Goal: Navigation & Orientation: Find specific page/section

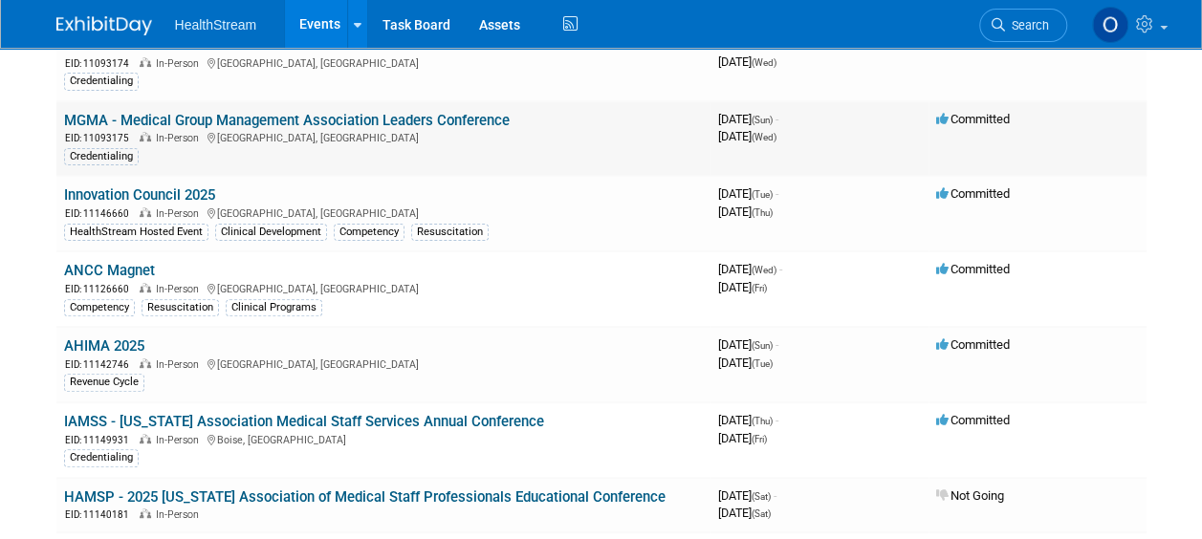
scroll to position [183, 0]
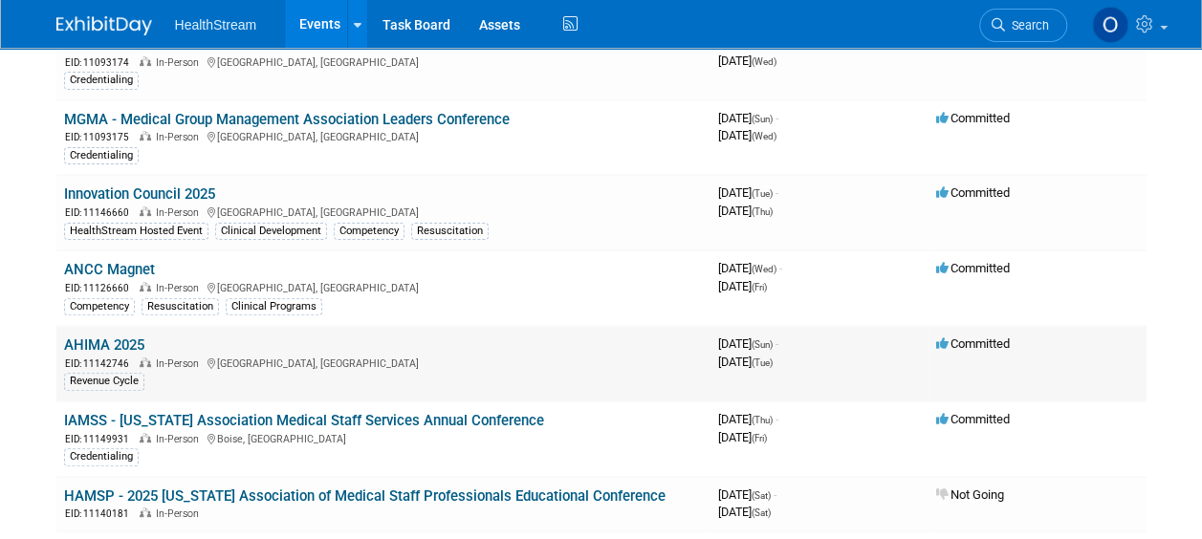
click at [117, 344] on link "AHIMA 2025" at bounding box center [104, 345] width 80 height 17
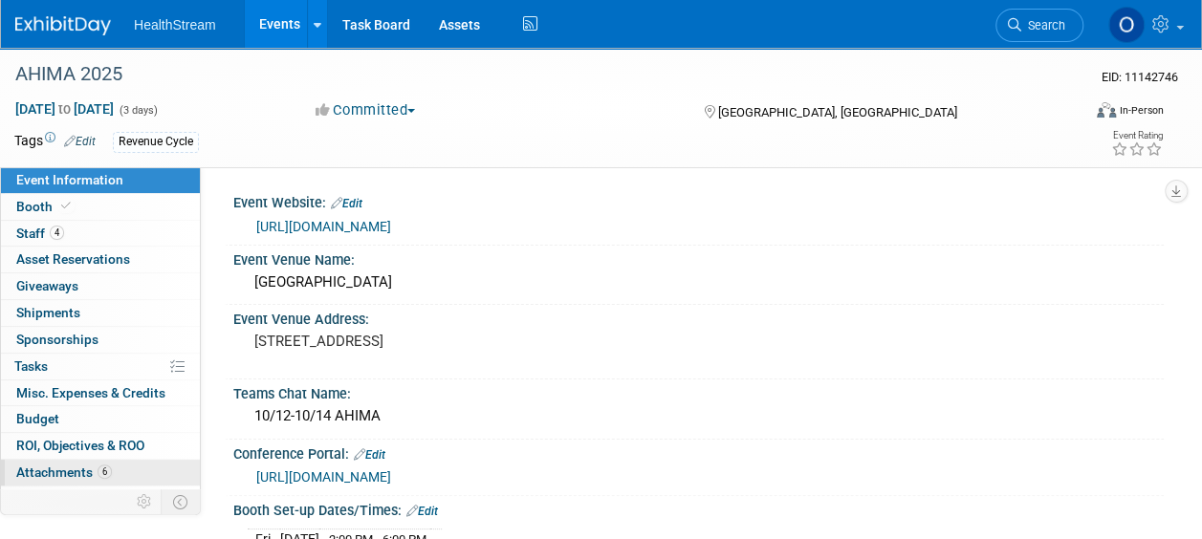
click at [49, 467] on span "Attachments 6" at bounding box center [64, 472] width 96 height 15
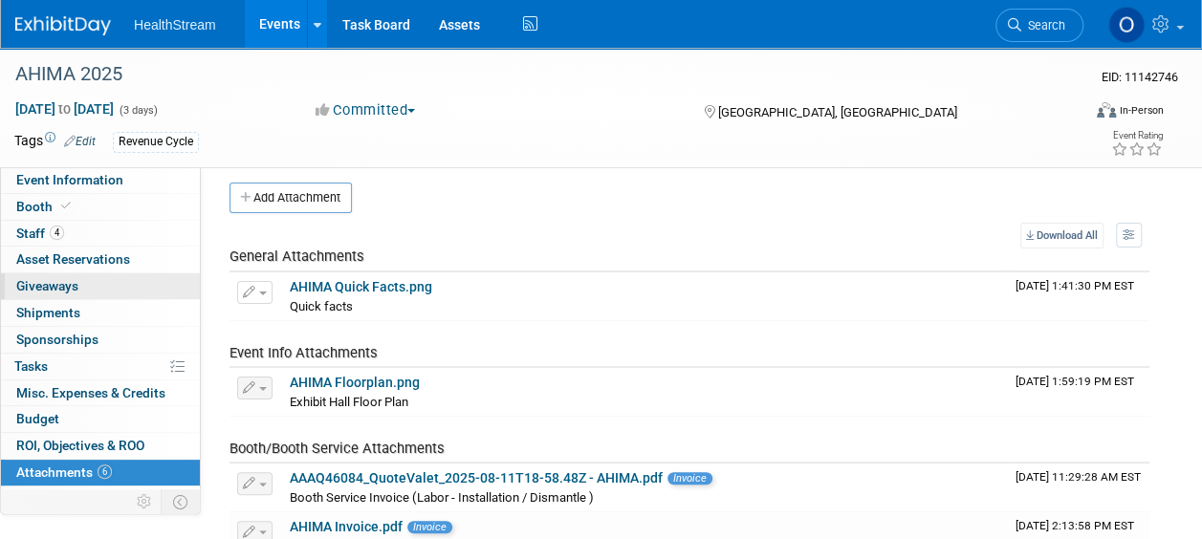
scroll to position [10, 0]
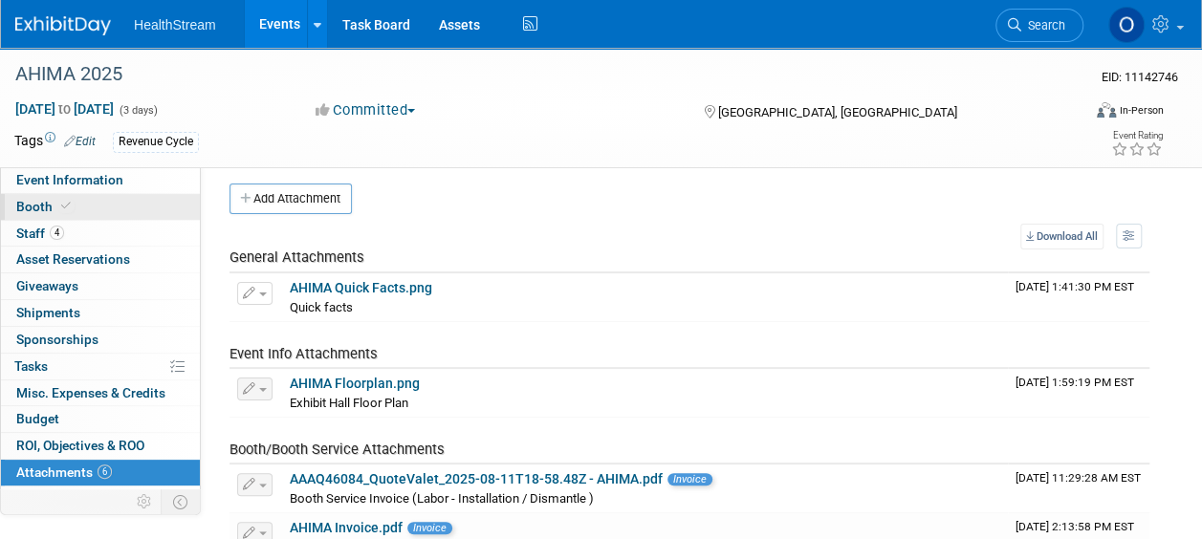
click at [109, 206] on link "Booth" at bounding box center [100, 207] width 199 height 26
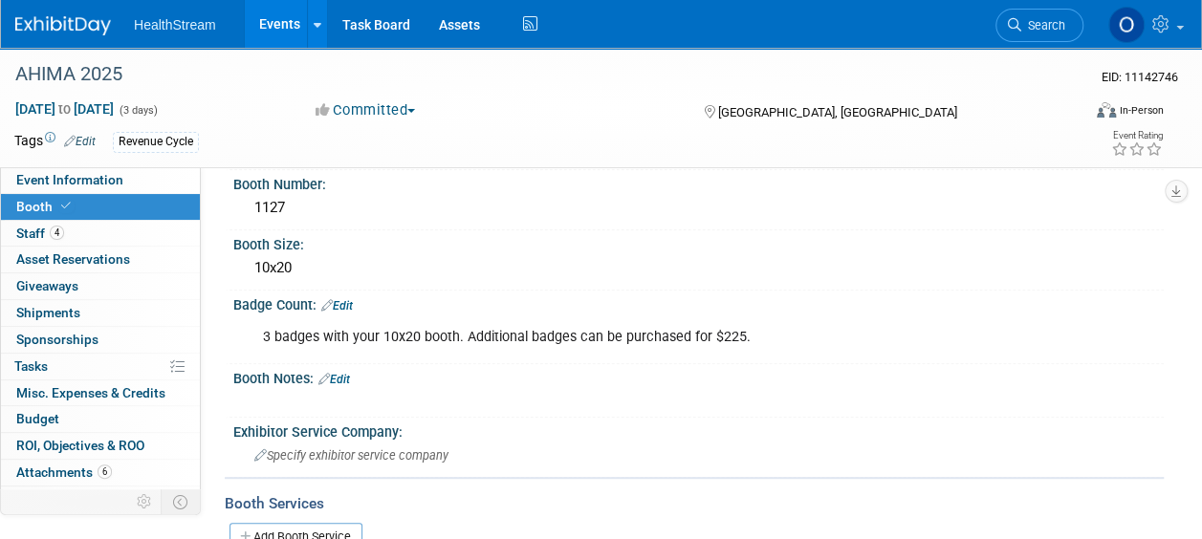
scroll to position [0, 0]
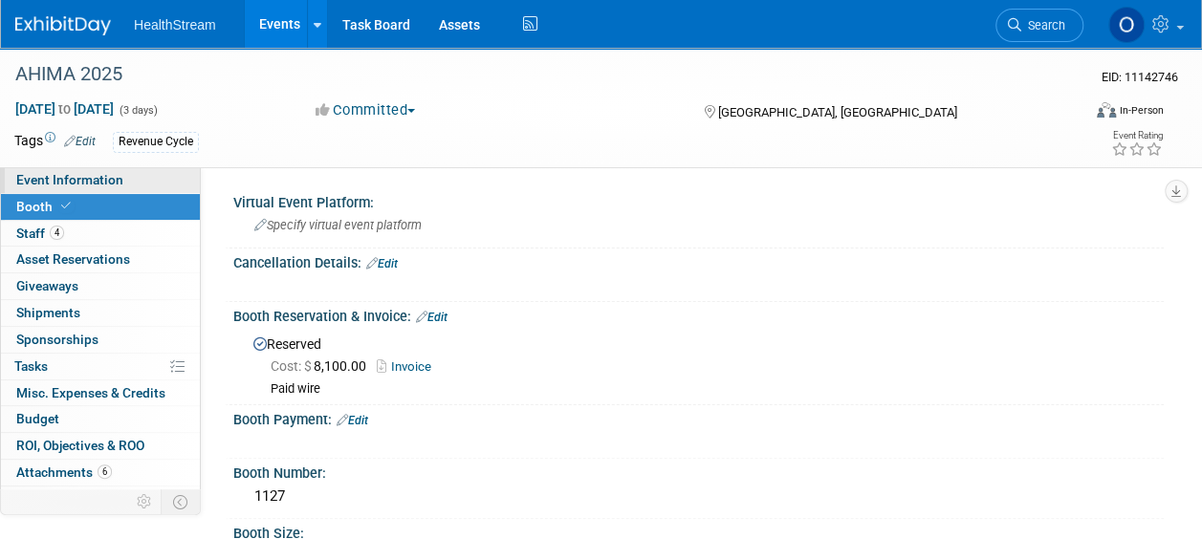
click at [71, 177] on span "Event Information" at bounding box center [69, 179] width 107 height 15
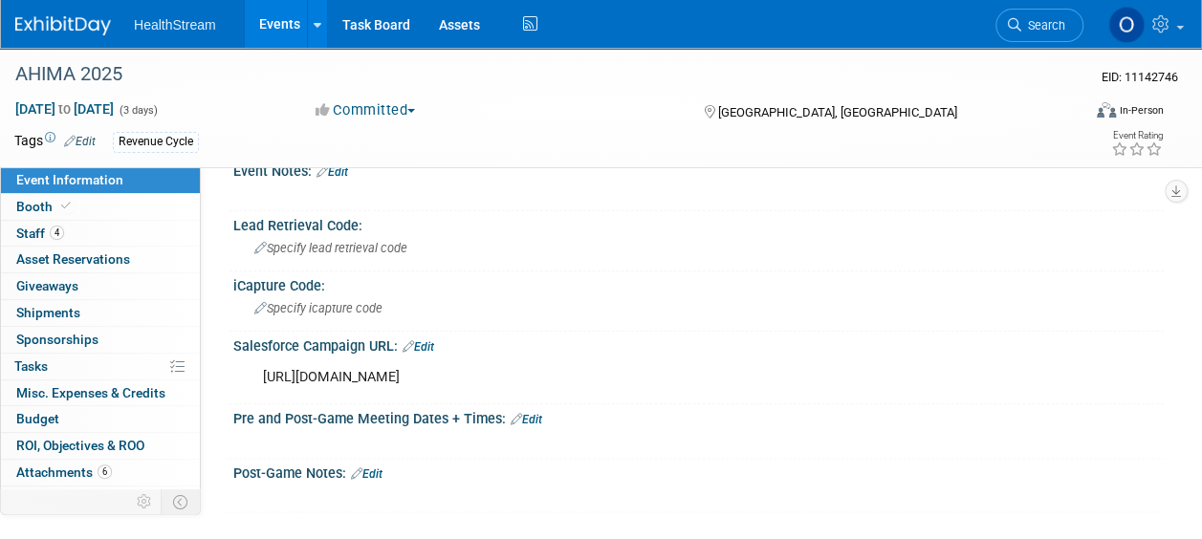
scroll to position [909, 0]
